Goal: Connect with others: Connect with others

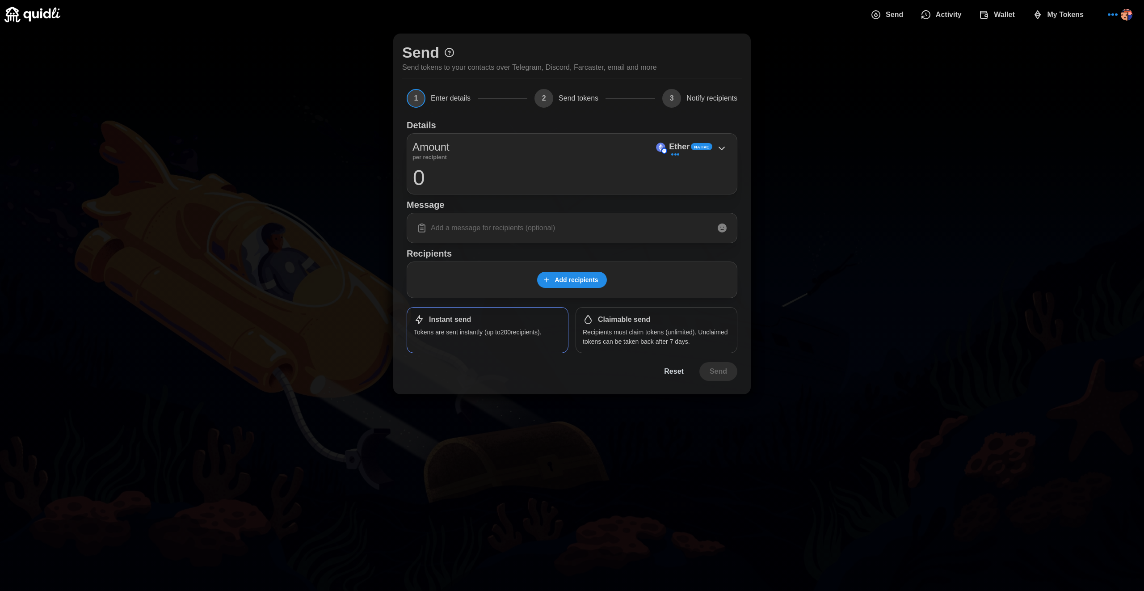
click at [572, 283] on span "Add recipients" at bounding box center [576, 279] width 43 height 15
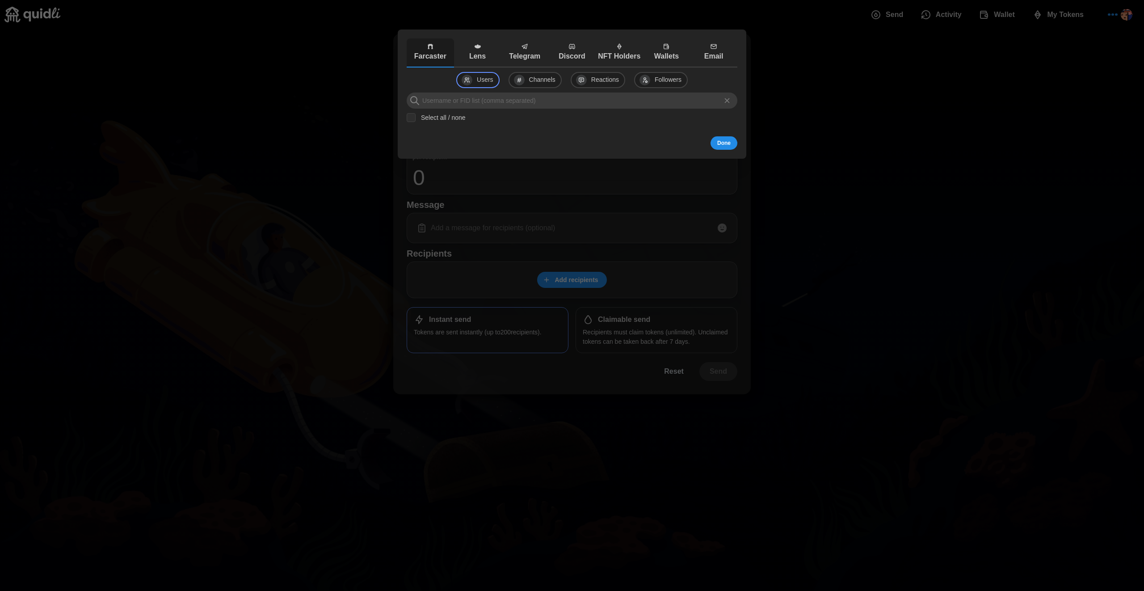
click at [481, 56] on p "Lens" at bounding box center [477, 56] width 43 height 11
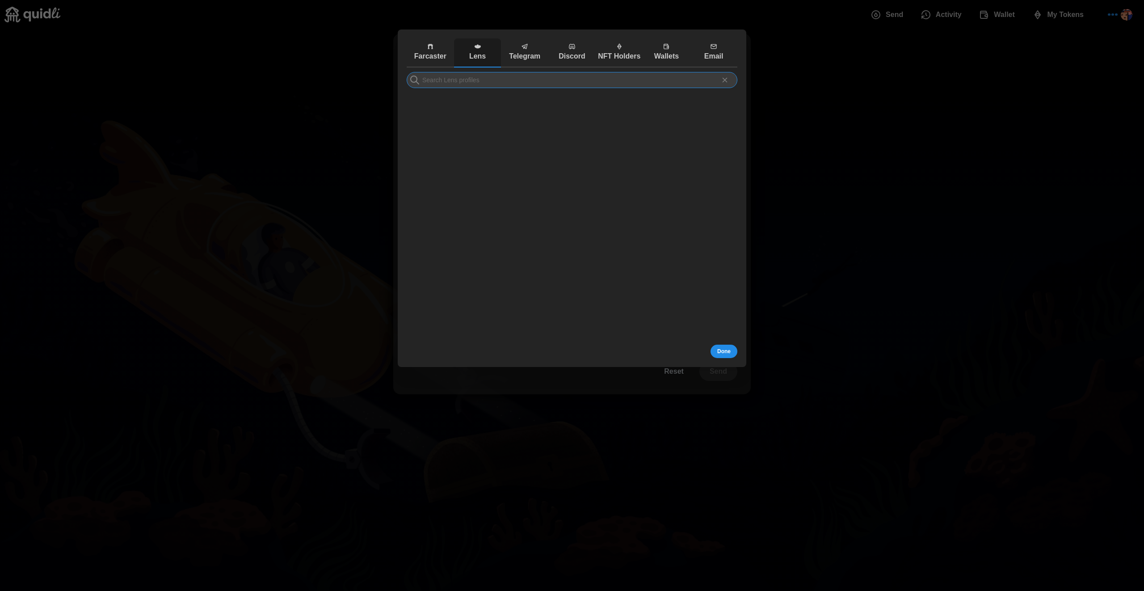
click at [568, 83] on input at bounding box center [572, 80] width 331 height 16
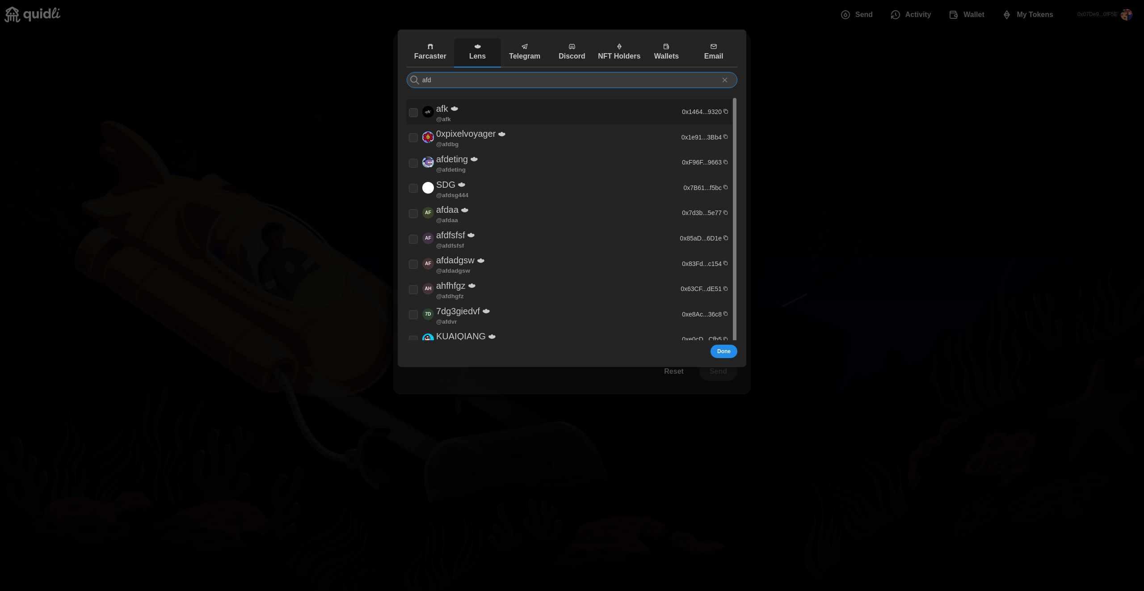
type input "afd"
click at [414, 111] on input "checkbox" at bounding box center [413, 112] width 9 height 9
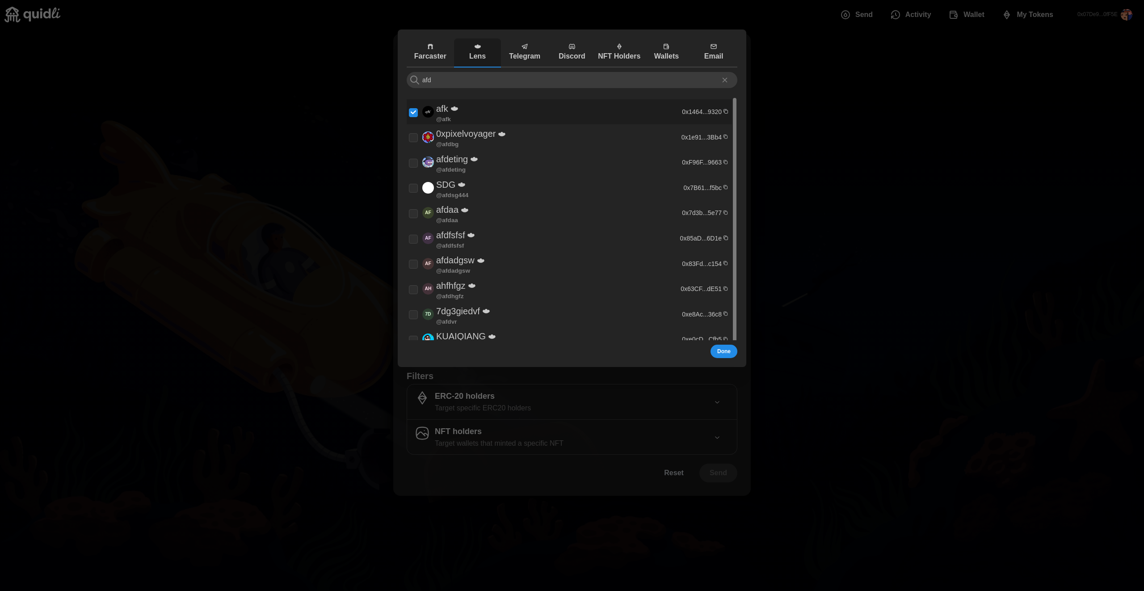
click at [414, 111] on input "checkbox" at bounding box center [413, 112] width 9 height 9
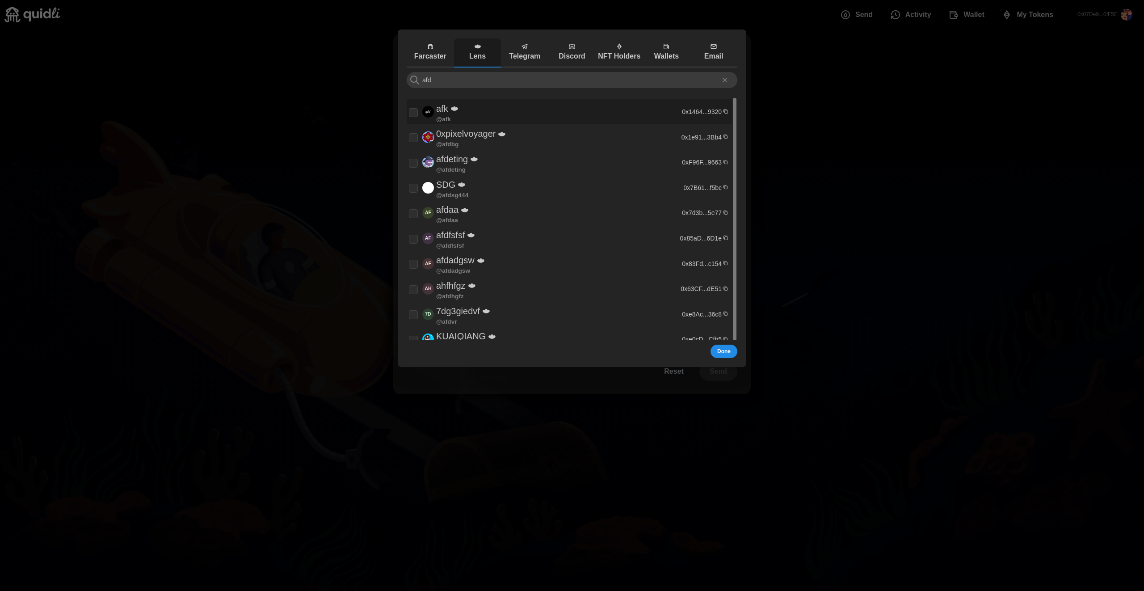
click at [414, 111] on input "checkbox" at bounding box center [413, 112] width 9 height 9
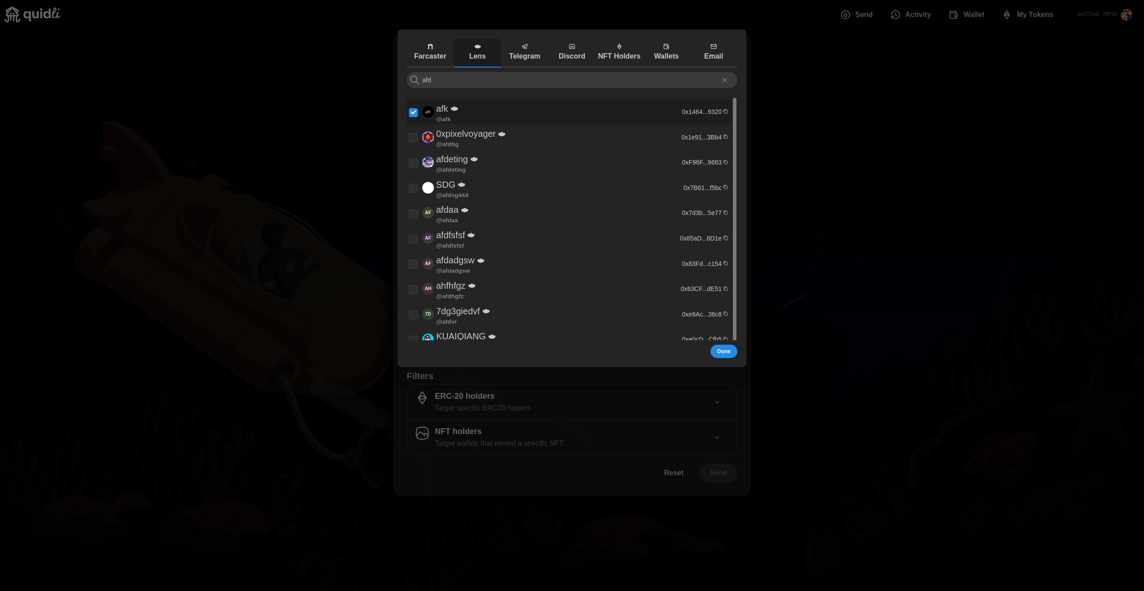
click at [414, 111] on input "checkbox" at bounding box center [413, 112] width 9 height 9
checkbox input "false"
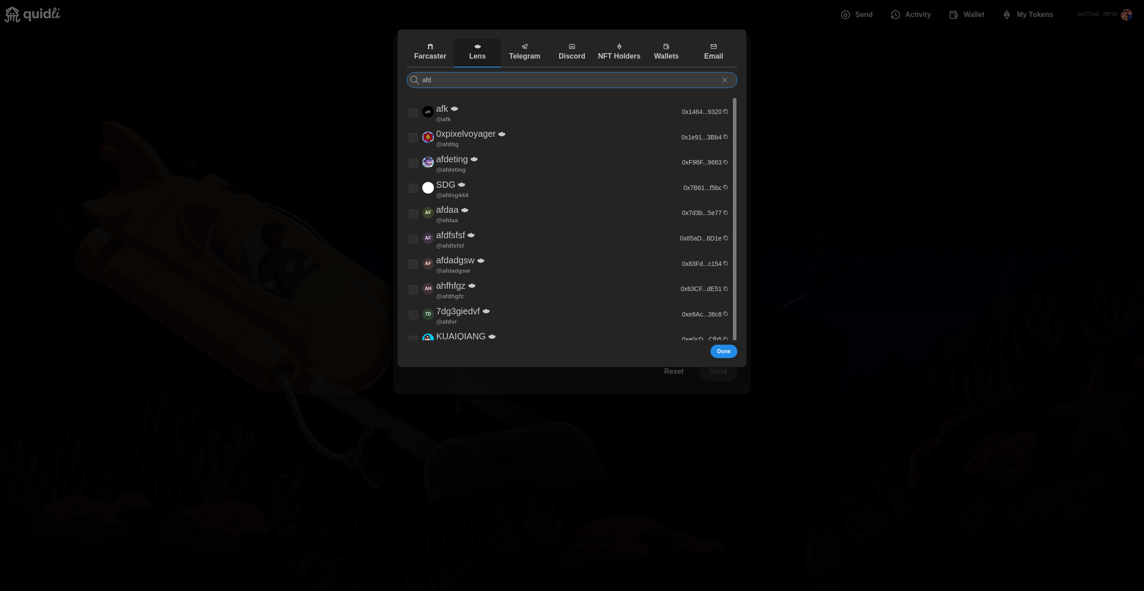
click at [450, 85] on input "afd" at bounding box center [572, 80] width 331 height 16
click at [727, 76] on icon at bounding box center [725, 80] width 8 height 8
click at [828, 126] on div at bounding box center [572, 295] width 1144 height 591
